Goal: Transaction & Acquisition: Purchase product/service

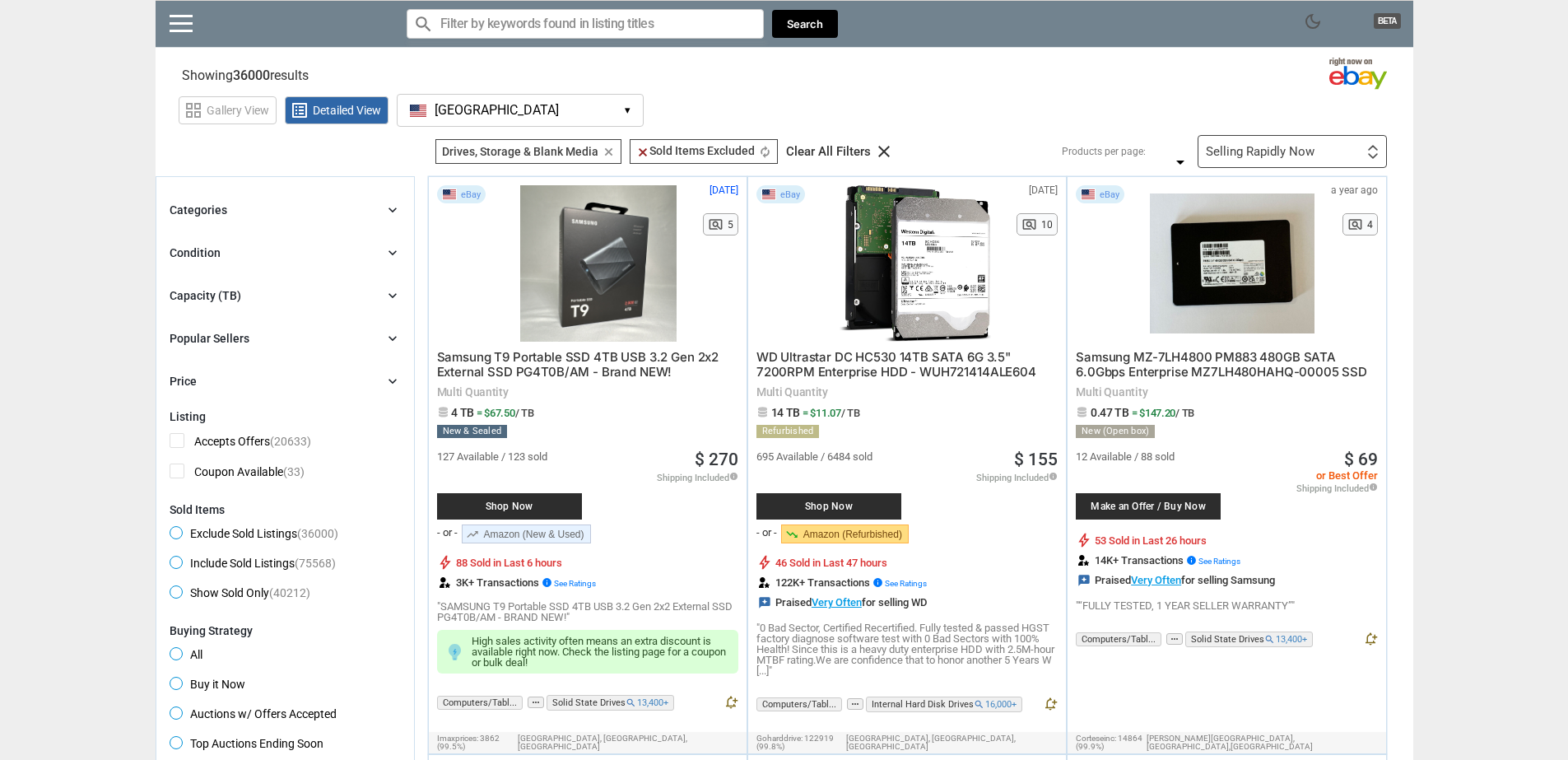
click at [603, 151] on icon "clear" at bounding box center [608, 151] width 12 height 12
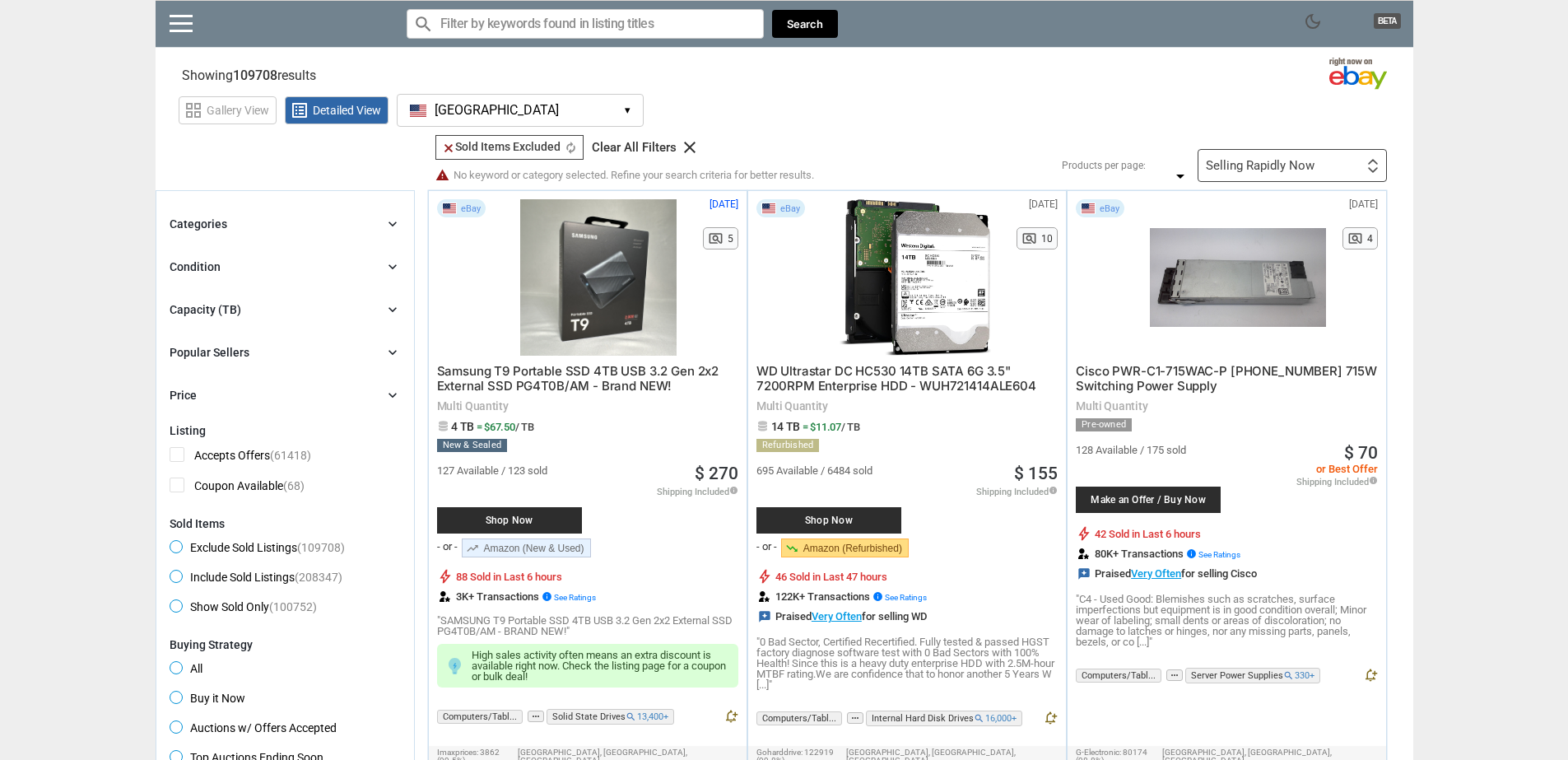
click at [689, 150] on icon "clear" at bounding box center [689, 147] width 20 height 20
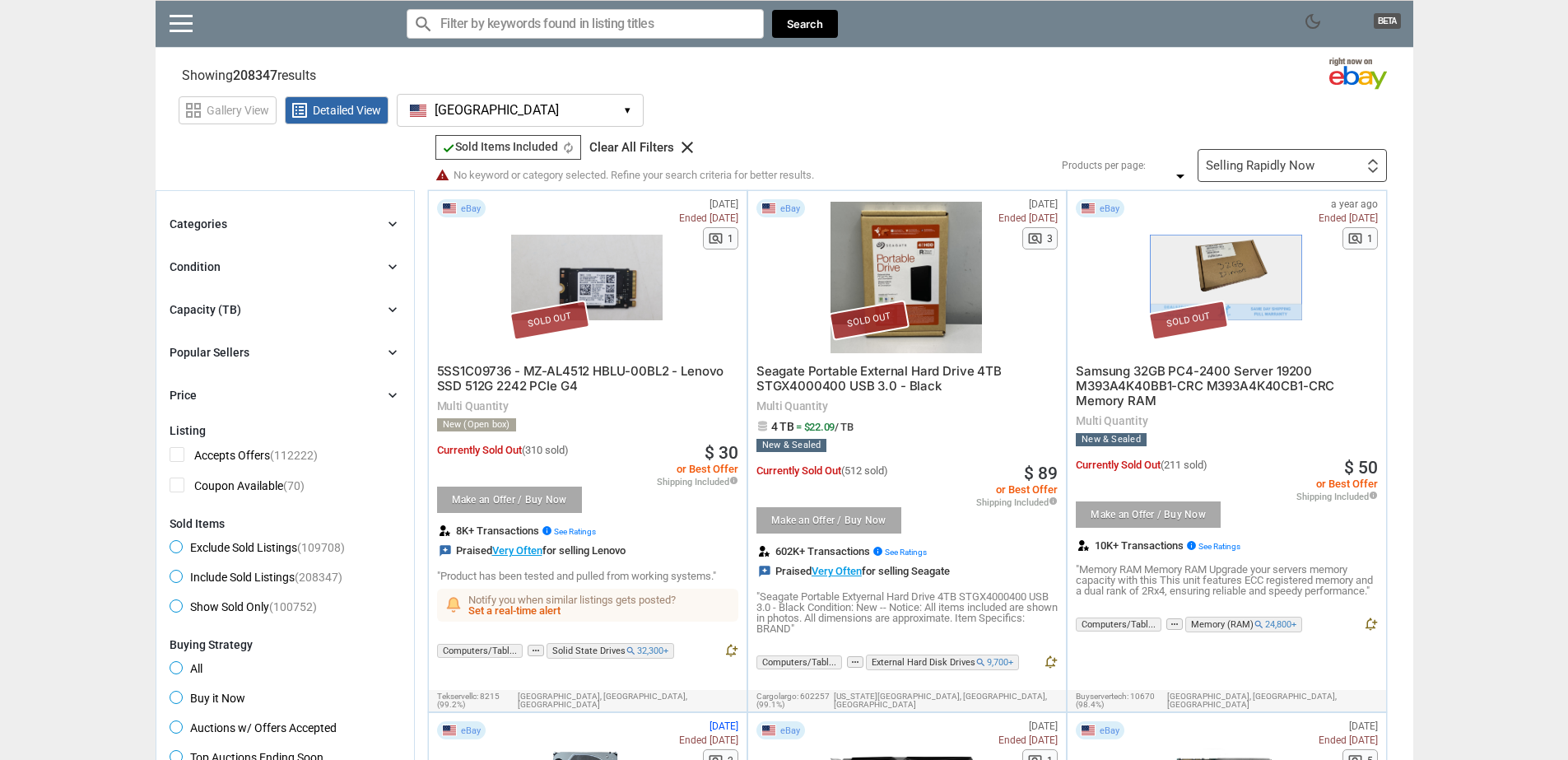
click at [377, 222] on div "Categories chevron_right" at bounding box center [285, 224] width 231 height 20
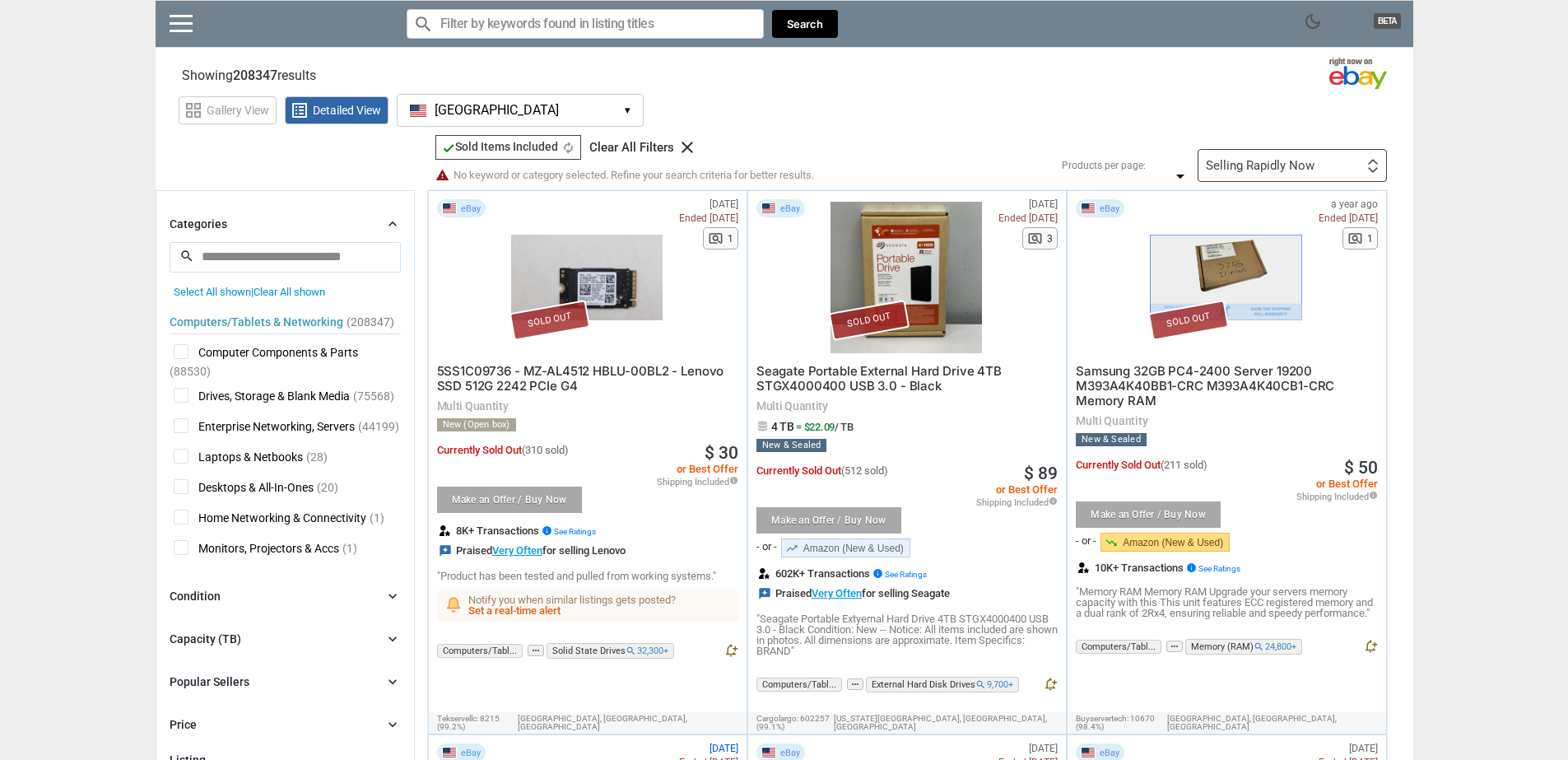
click at [292, 428] on span "Enterprise Networking, Servers" at bounding box center [264, 429] width 181 height 21
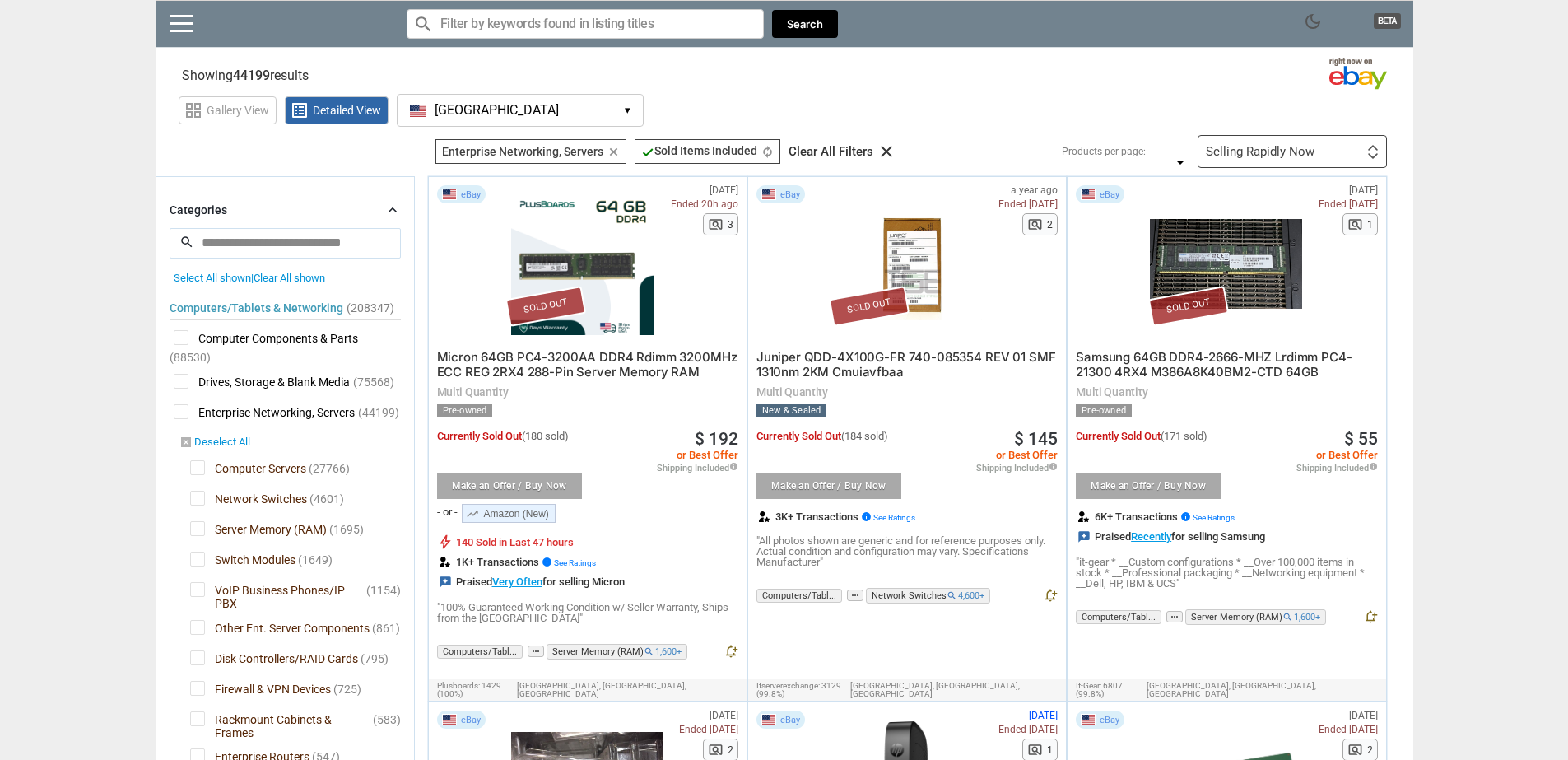
click at [225, 450] on link "disabled_by_default Deselect All" at bounding box center [215, 443] width 70 height 15
click at [241, 479] on span "Computer Servers" at bounding box center [248, 470] width 116 height 21
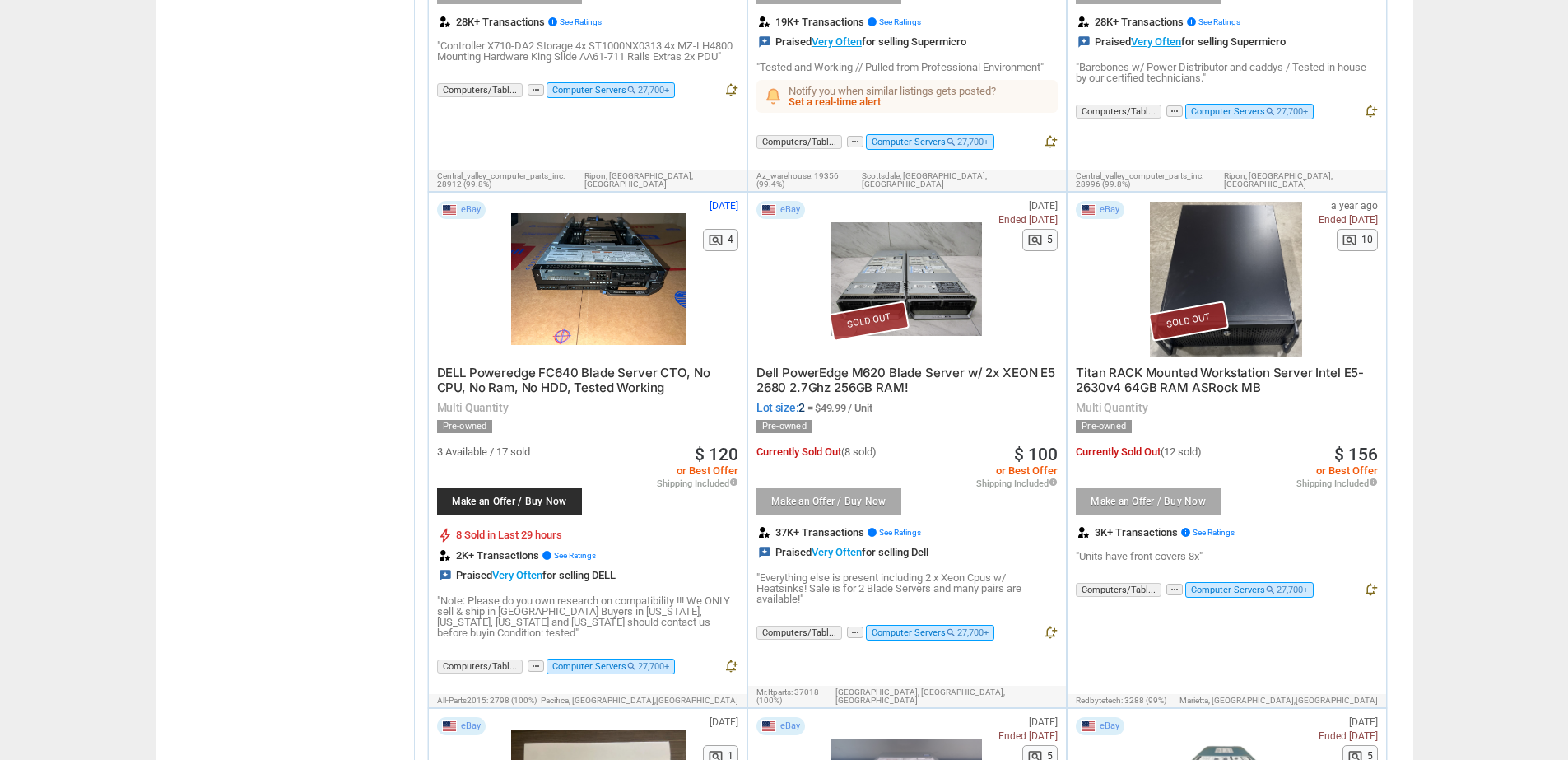
scroll to position [5633, 0]
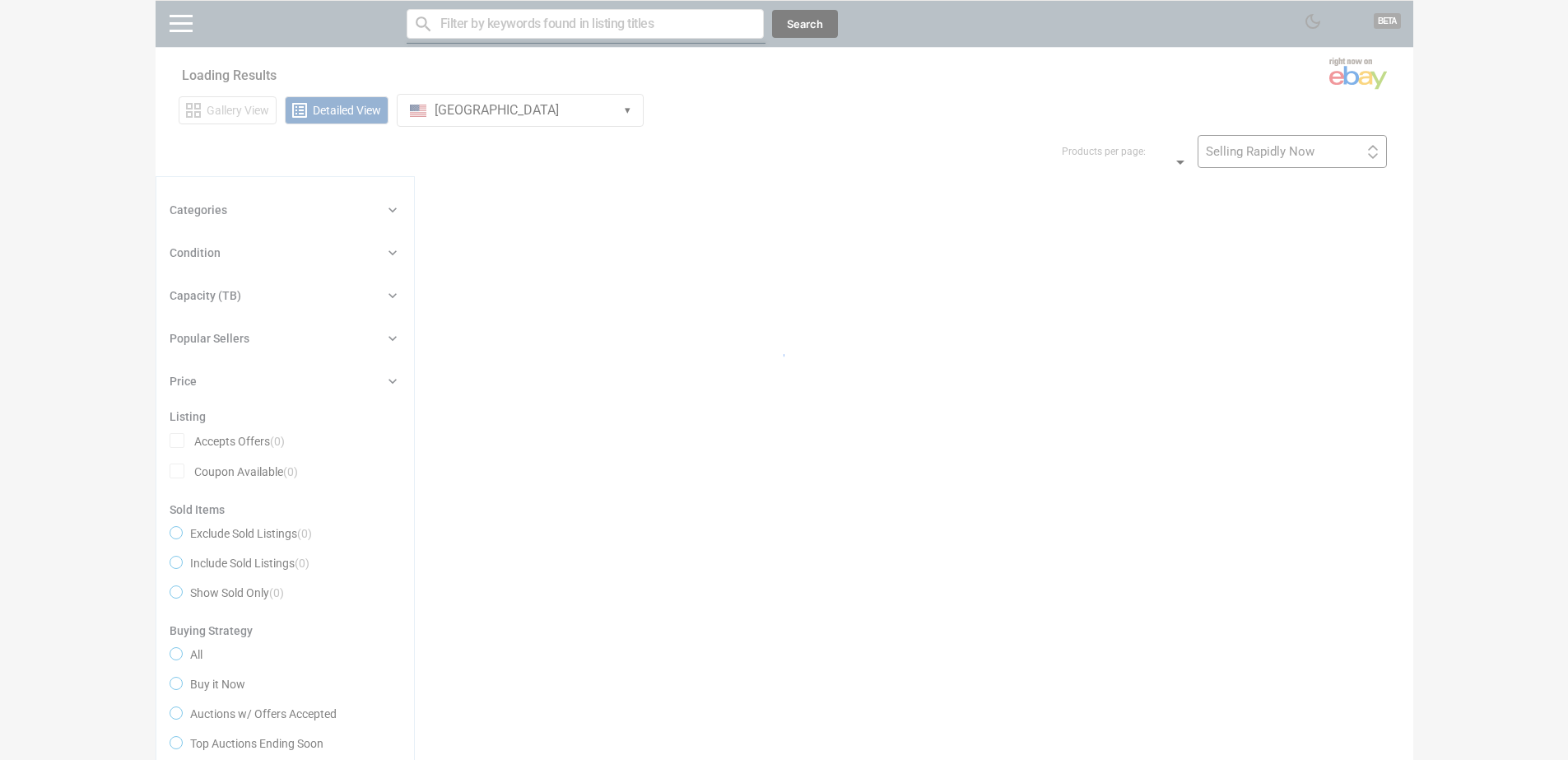
scroll to position [584, 0]
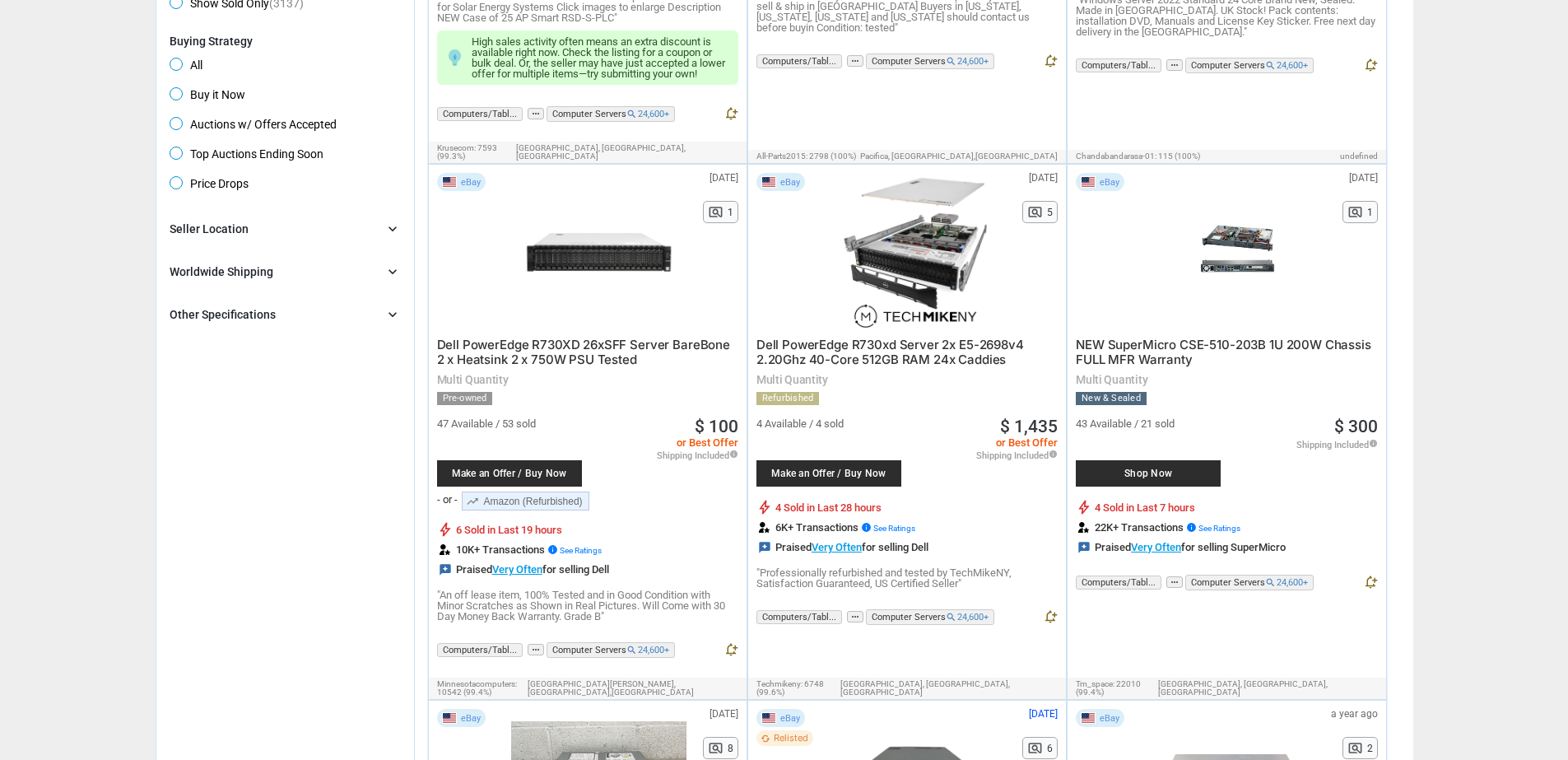
scroll to position [593, 0]
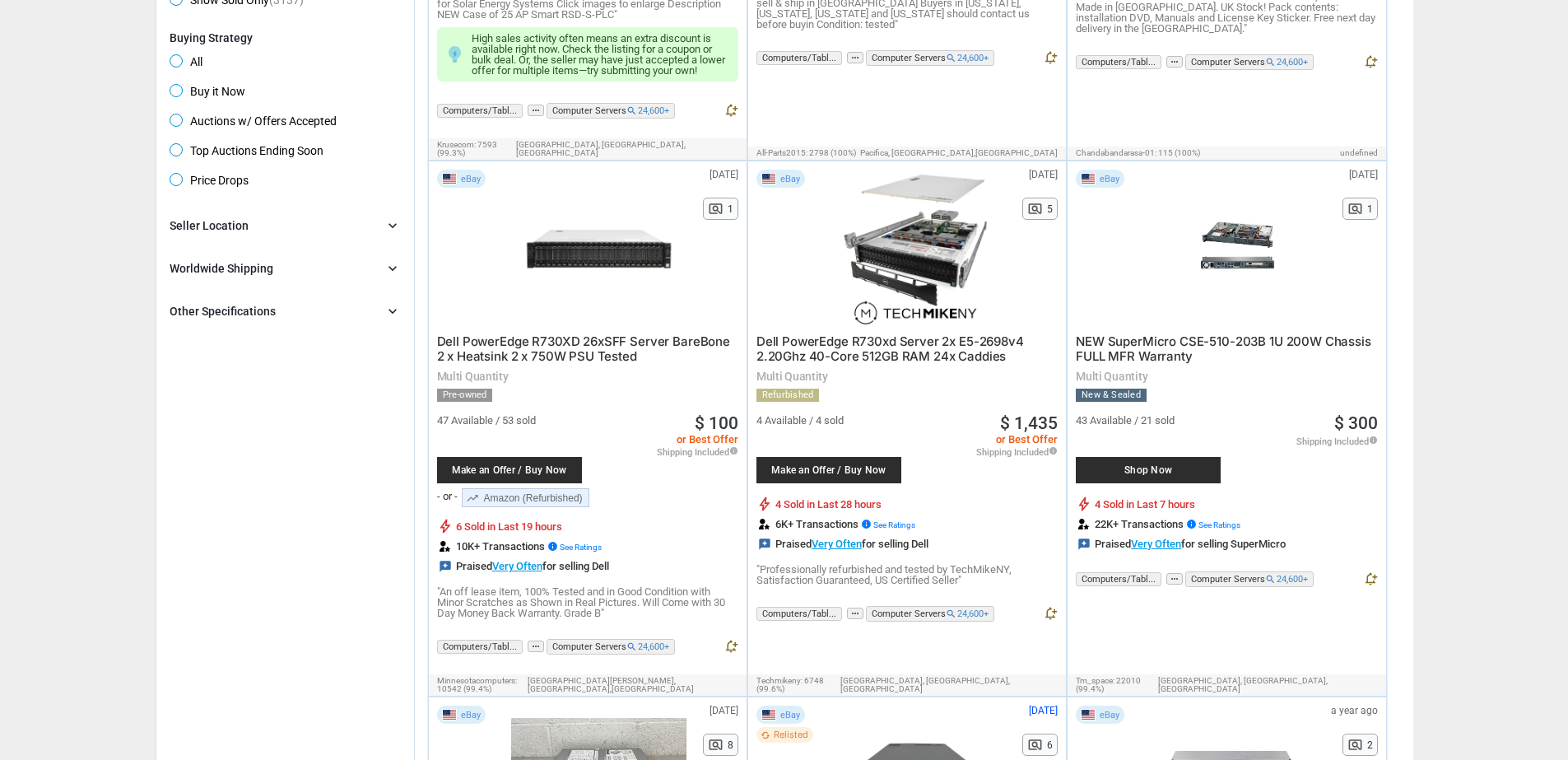
click at [541, 333] on span "Dell PowerEdge R730XD 26xSFF Server BareBone 2 x Heatsink 2 x 750W PSU Tested" at bounding box center [584, 349] width 293 height 30
